Goal: Transaction & Acquisition: Purchase product/service

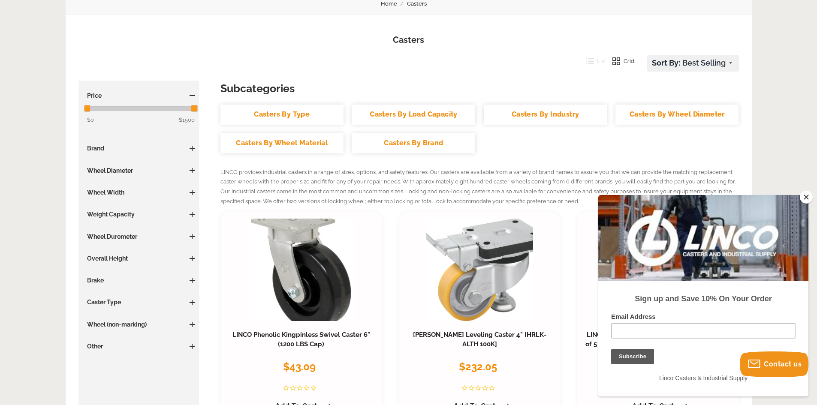
scroll to position [129, 0]
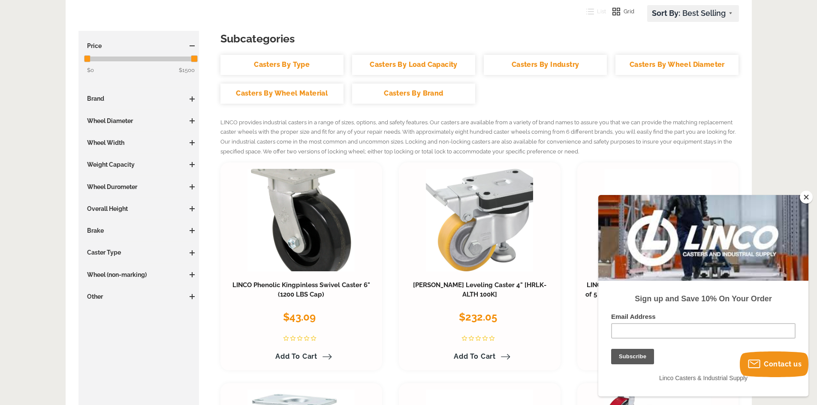
click at [803, 197] on button "Close" at bounding box center [806, 197] width 13 height 13
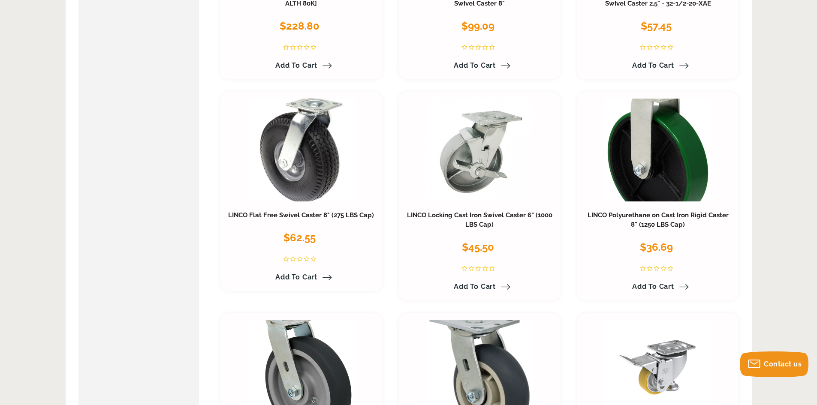
scroll to position [3301, 0]
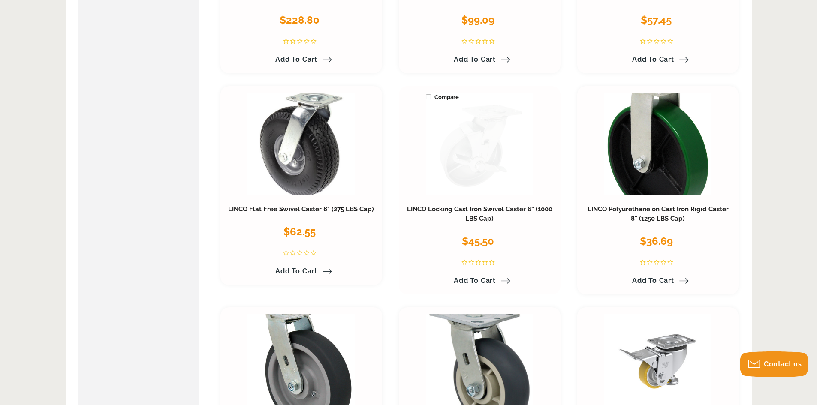
click at [447, 151] on link at bounding box center [479, 144] width 107 height 103
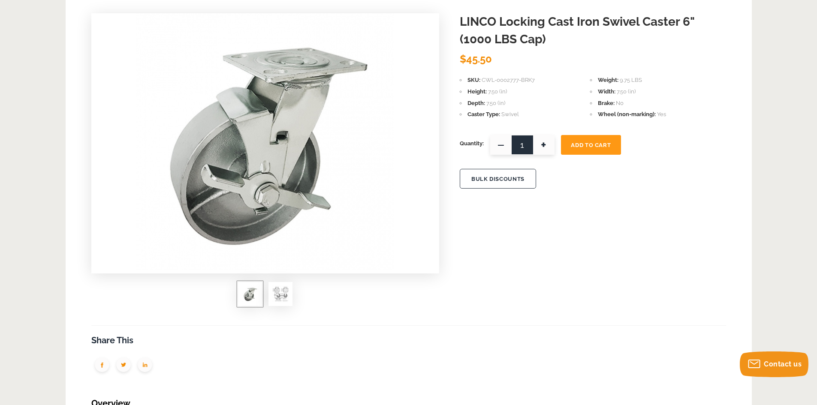
scroll to position [129, 0]
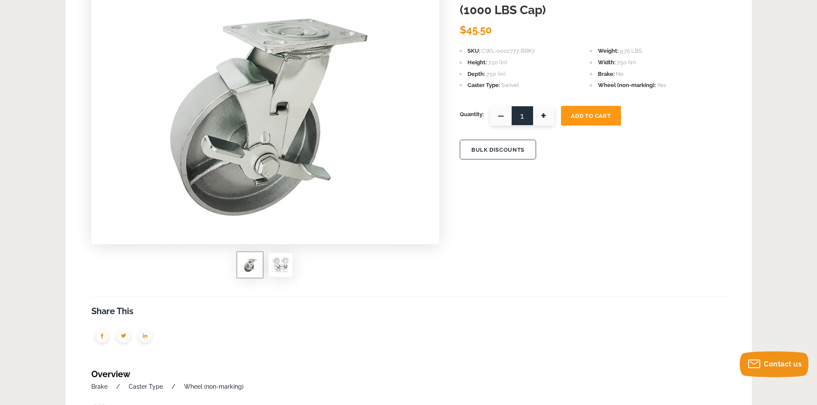
click at [287, 270] on img at bounding box center [280, 264] width 17 height 17
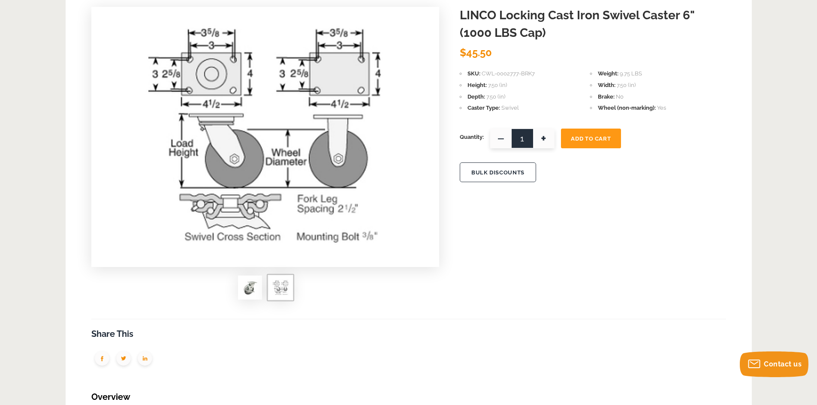
scroll to position [86, 0]
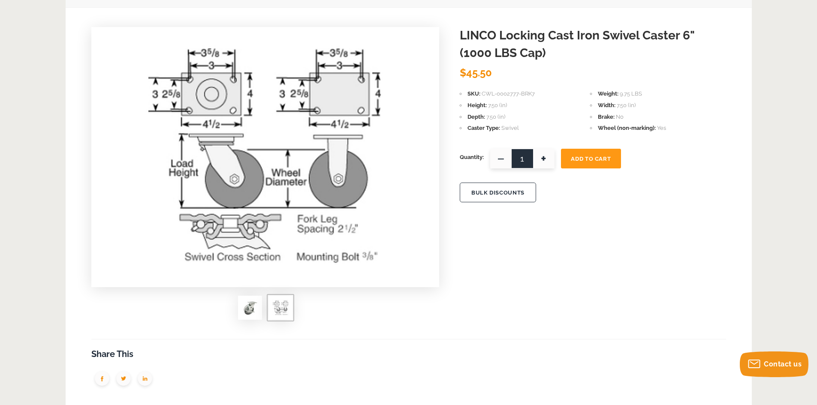
click at [249, 310] on img at bounding box center [249, 307] width 17 height 17
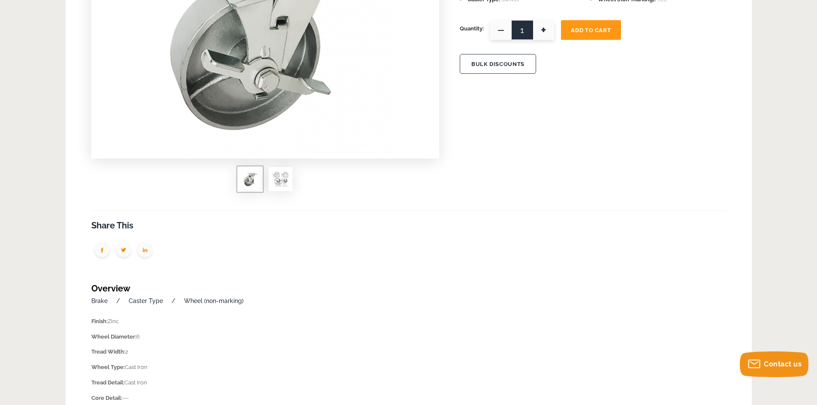
scroll to position [43, 0]
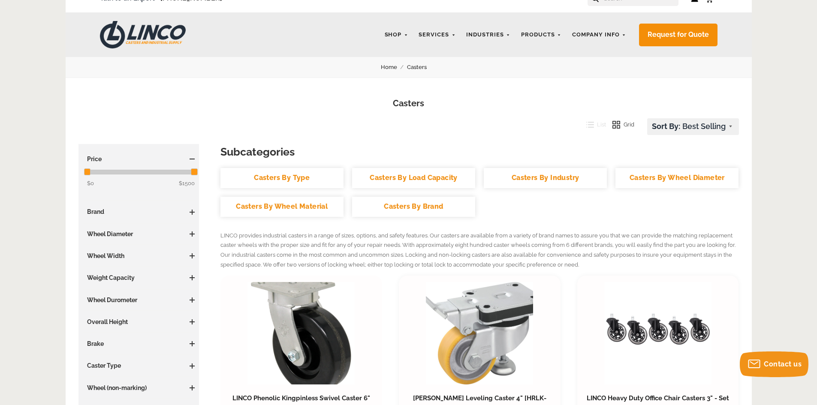
scroll to position [43, 0]
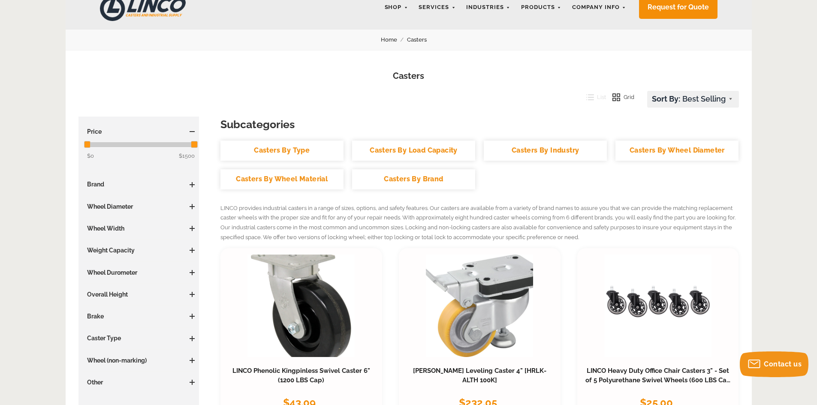
click at [422, 154] on link "Casters By Load Capacity" at bounding box center [413, 151] width 123 height 20
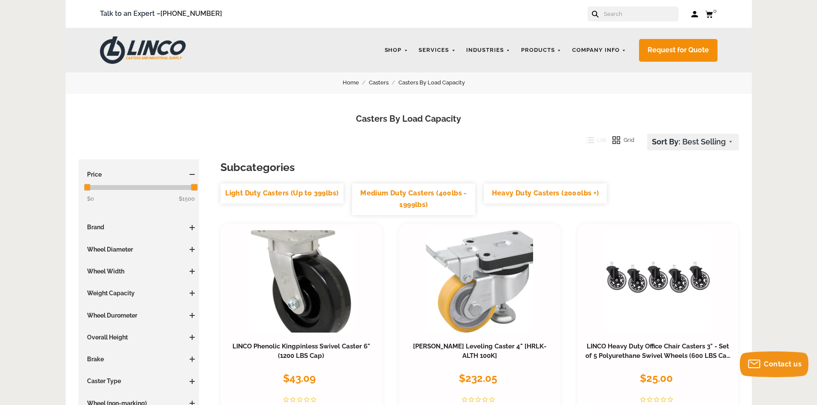
click at [534, 198] on link "Heavy Duty Casters (2000lbs +)" at bounding box center [545, 194] width 123 height 20
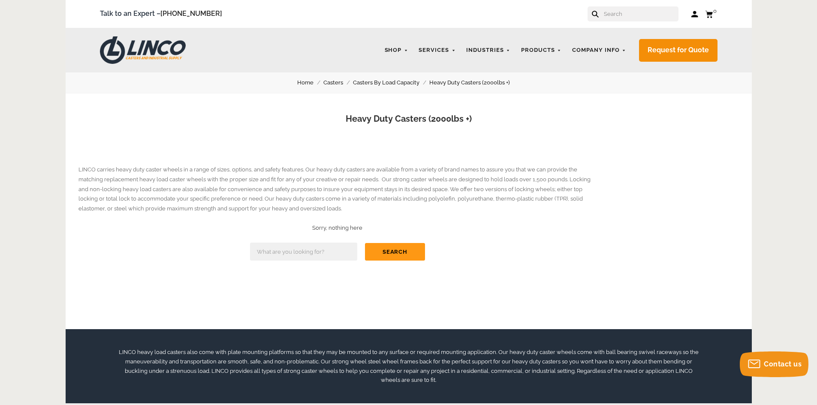
click at [397, 248] on button "Search" at bounding box center [395, 252] width 60 height 18
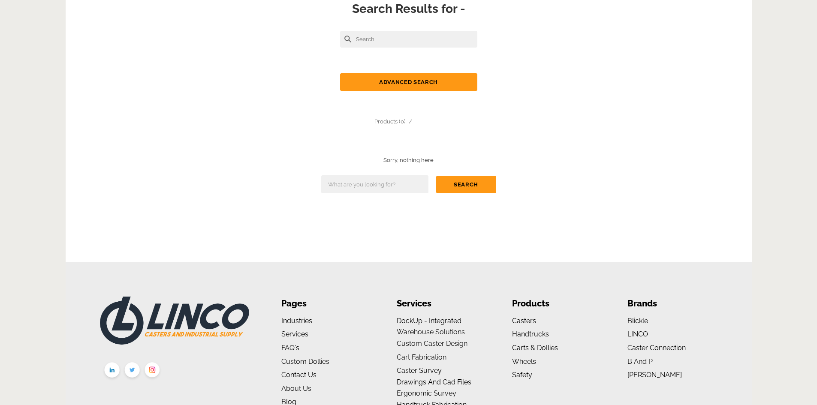
scroll to position [92, 0]
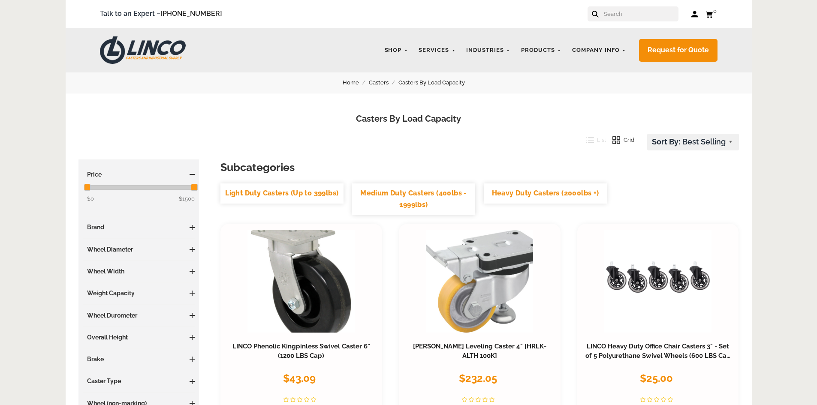
click at [422, 200] on link "Medium Duty Casters (400lbs - 1999lbs)" at bounding box center [413, 199] width 123 height 31
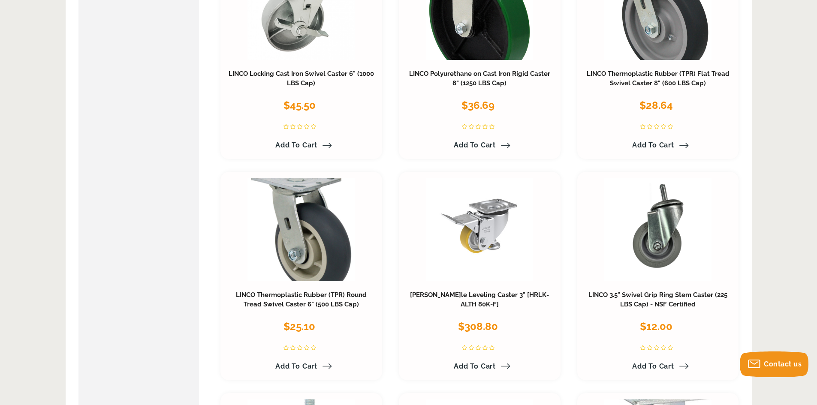
scroll to position [2401, 0]
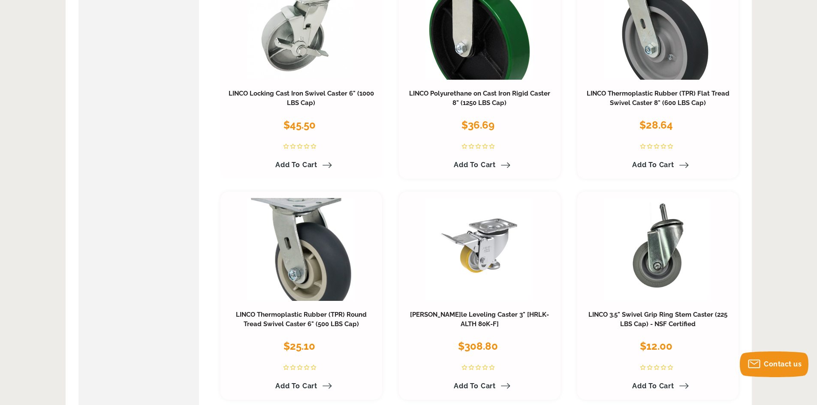
click at [305, 88] on div "LINCO Locking Cast Iron Swivel Caster 6" (1000 LBS Cap) $45.50 Finish: Zinc Whe…" at bounding box center [301, 128] width 149 height 88
click at [294, 57] on link at bounding box center [300, 28] width 107 height 103
